Goal: Task Accomplishment & Management: Complete application form

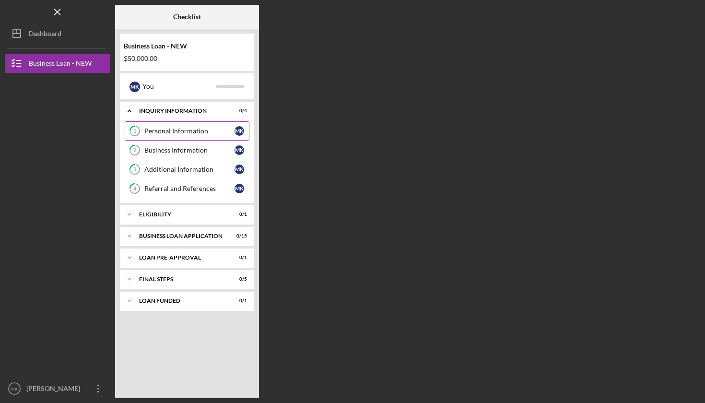
click at [189, 135] on link "1 Personal Information M K" at bounding box center [187, 130] width 125 height 19
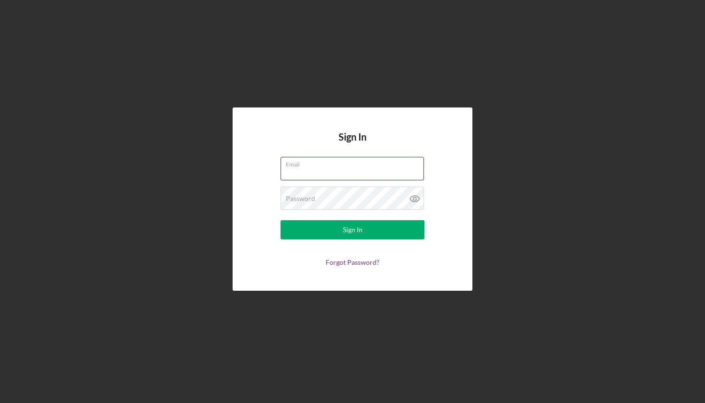
type input "[EMAIL_ADDRESS][DOMAIN_NAME]"
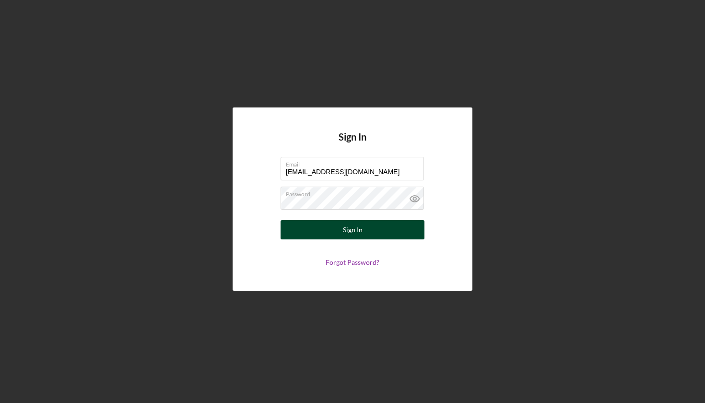
click at [352, 233] on div "Sign In" at bounding box center [353, 229] width 20 height 19
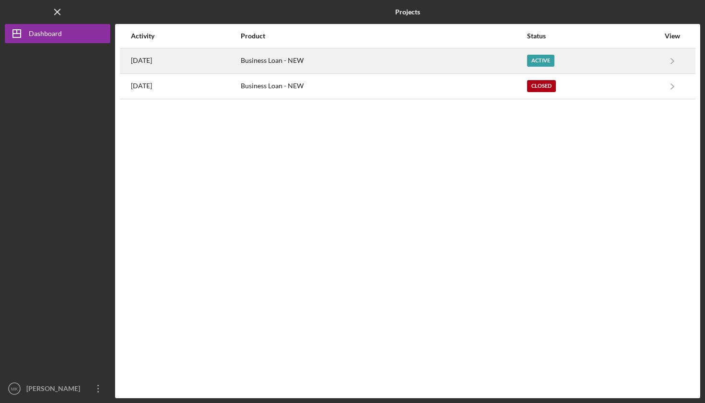
click at [526, 56] on div "Business Loan - NEW" at bounding box center [383, 61] width 285 height 24
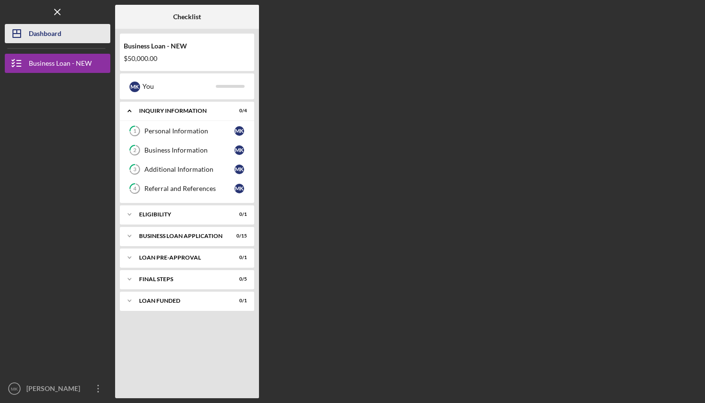
click at [47, 29] on div "Dashboard" at bounding box center [45, 35] width 33 height 22
